Goal: Navigation & Orientation: Find specific page/section

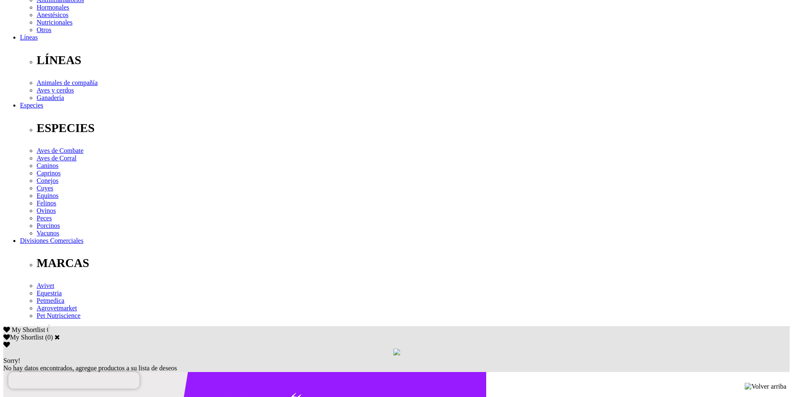
scroll to position [515, 0]
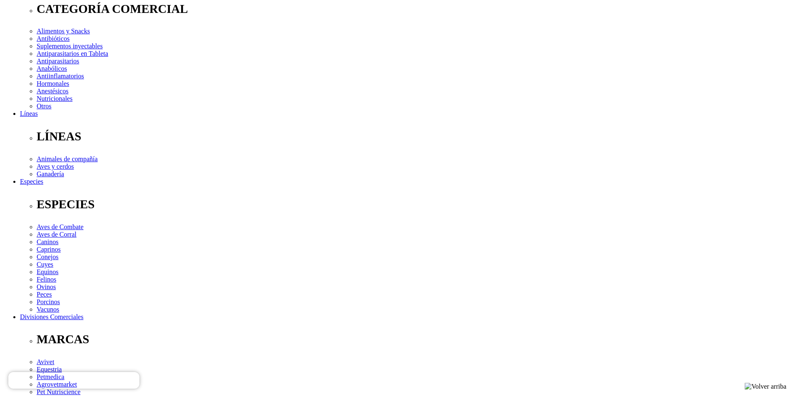
scroll to position [139, 0]
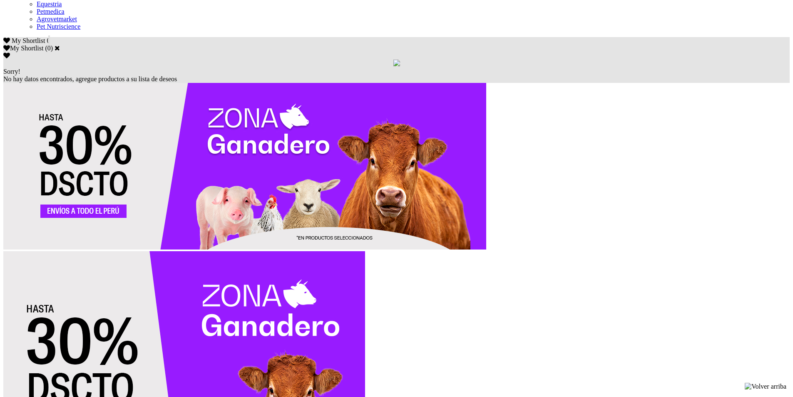
scroll to position [506, 0]
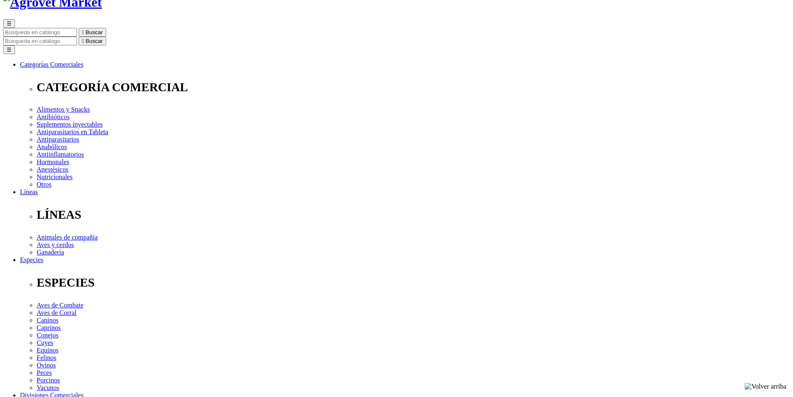
scroll to position [208, 0]
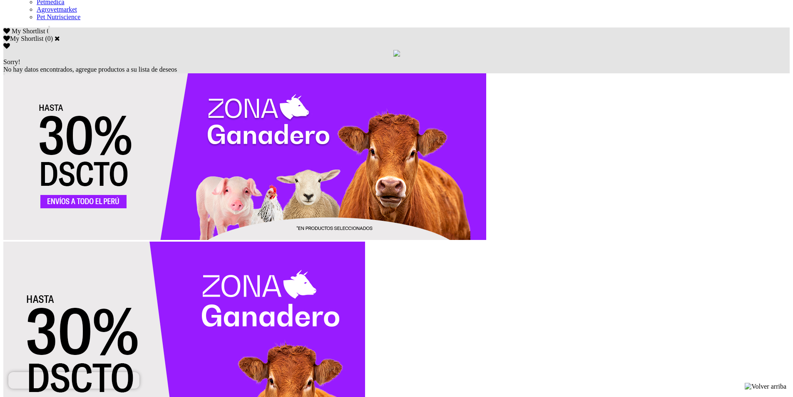
scroll to position [523, 0]
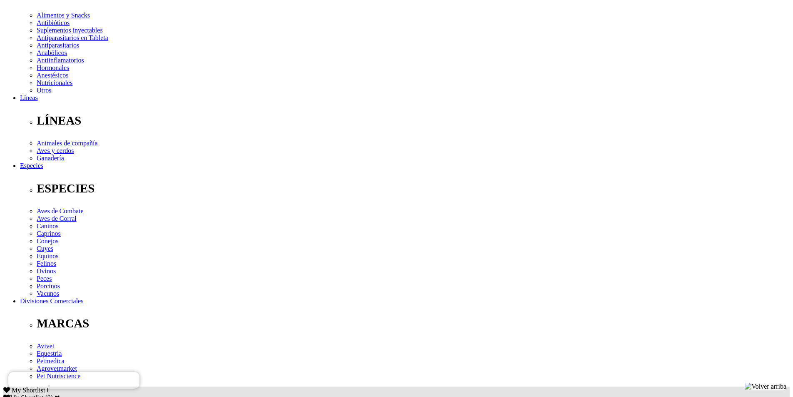
scroll to position [278, 0]
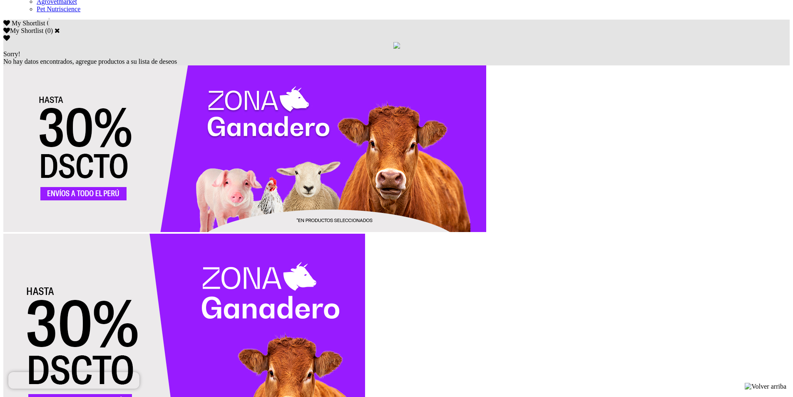
scroll to position [523, 0]
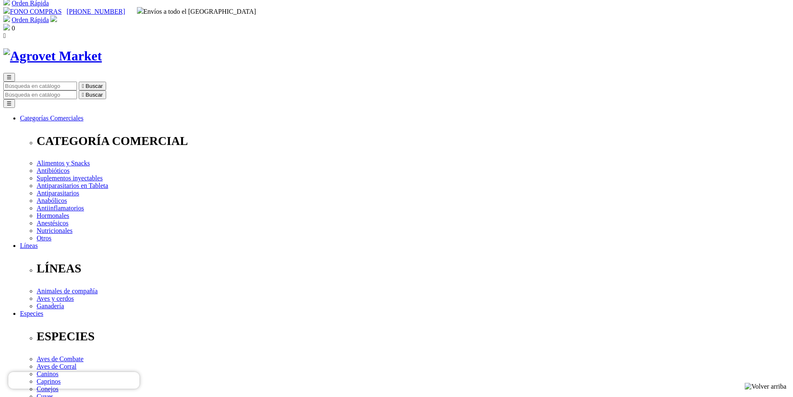
scroll to position [208, 0]
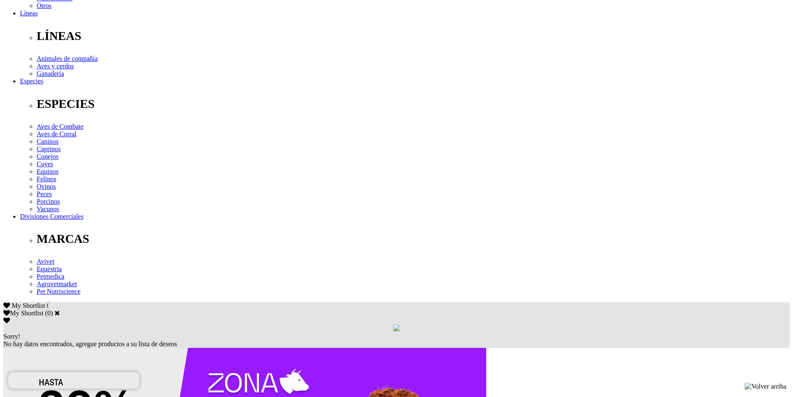
scroll to position [515, 0]
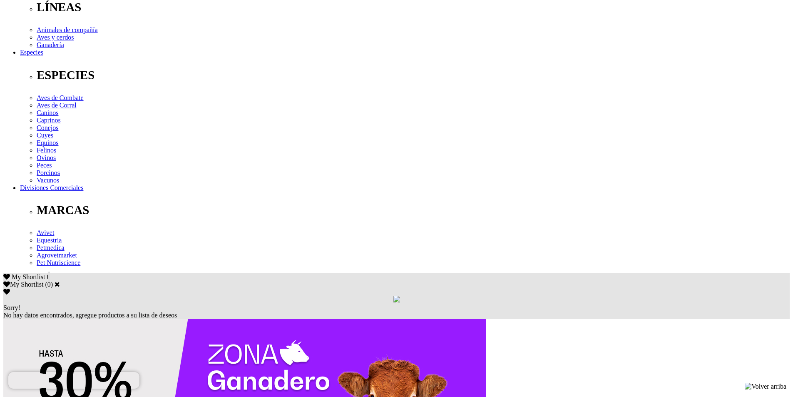
scroll to position [278, 0]
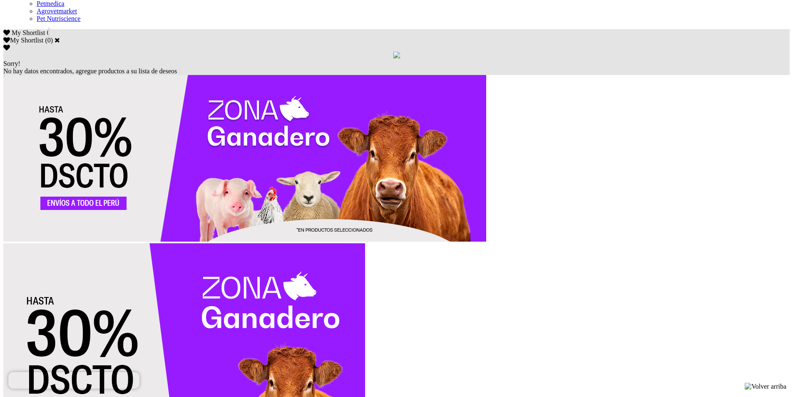
scroll to position [515, 0]
